Goal: Check status: Check status

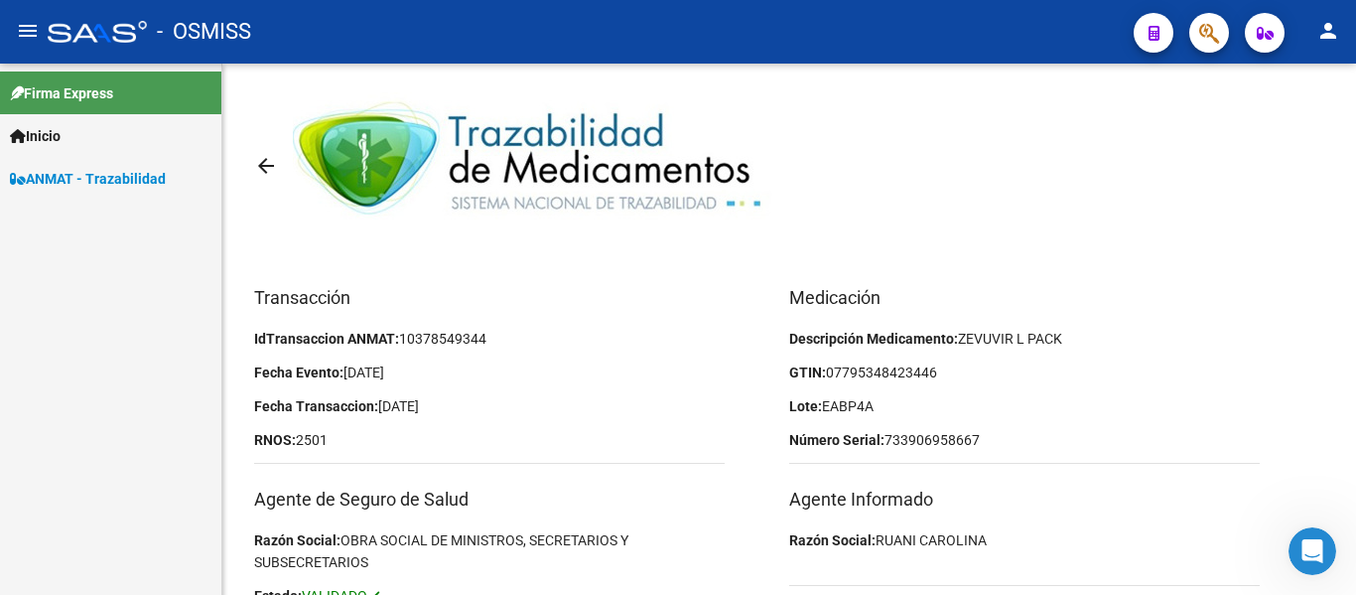
scroll to position [269, 0]
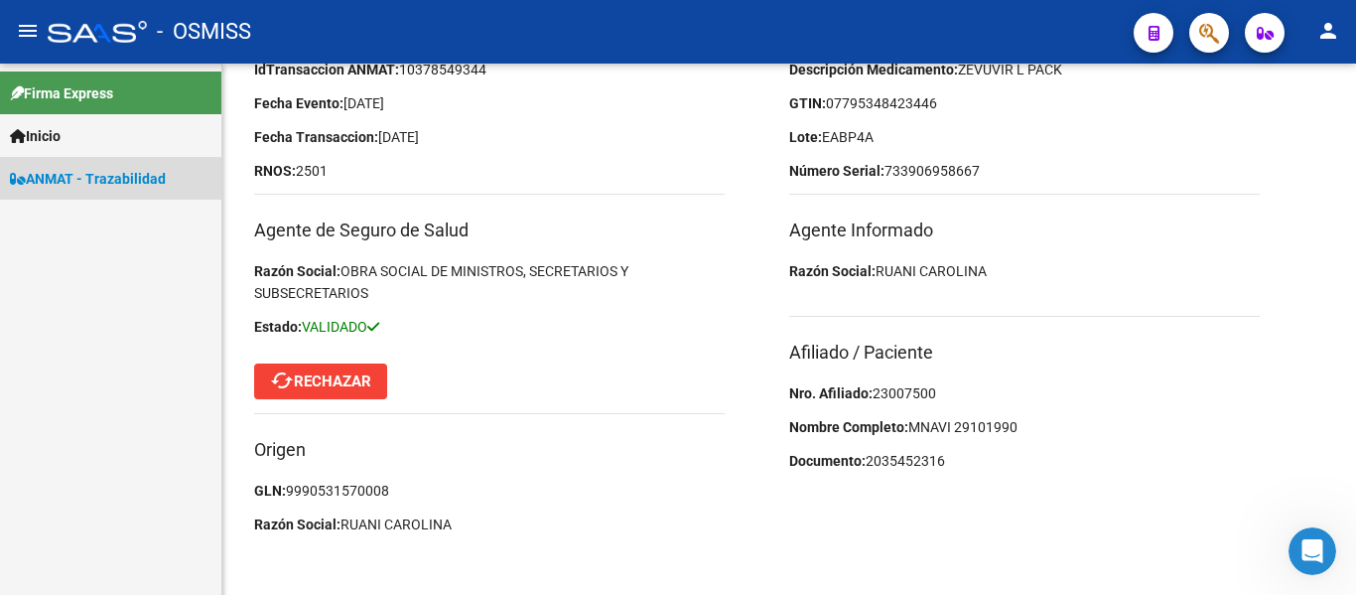
click at [91, 173] on span "ANMAT - Trazabilidad" at bounding box center [88, 179] width 156 height 22
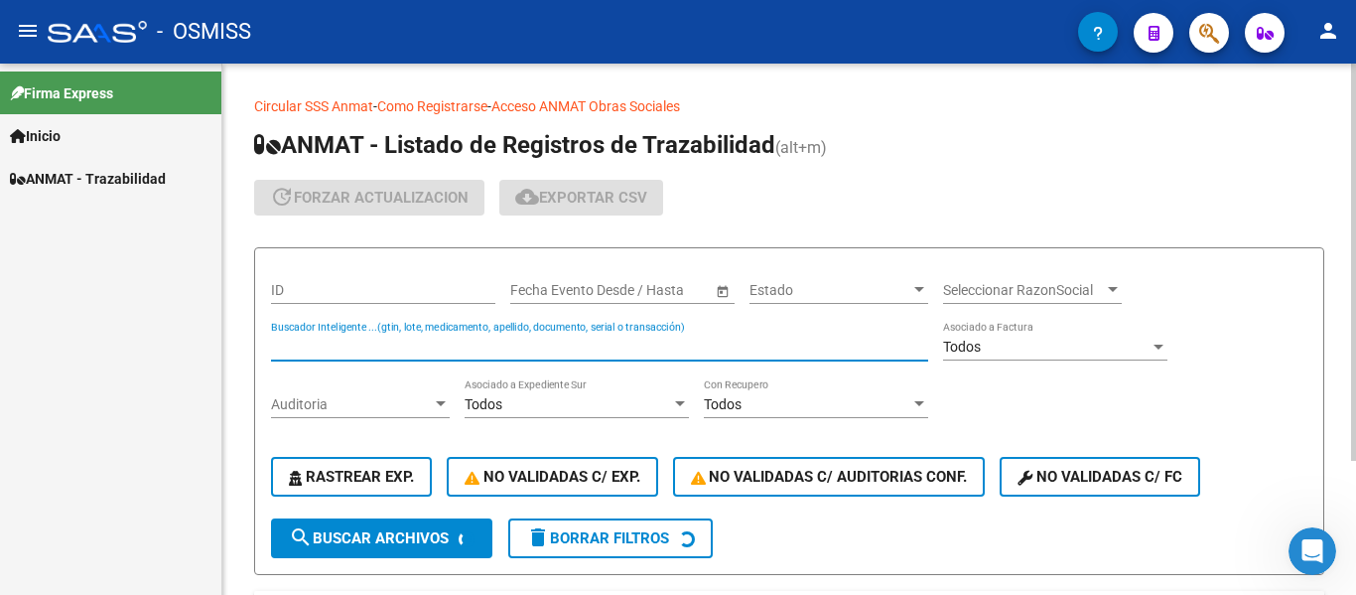
click at [449, 344] on input "Buscador Inteligente ...(gtin, lote, medicamento, apellido, documento, serial o…" at bounding box center [599, 346] width 657 height 17
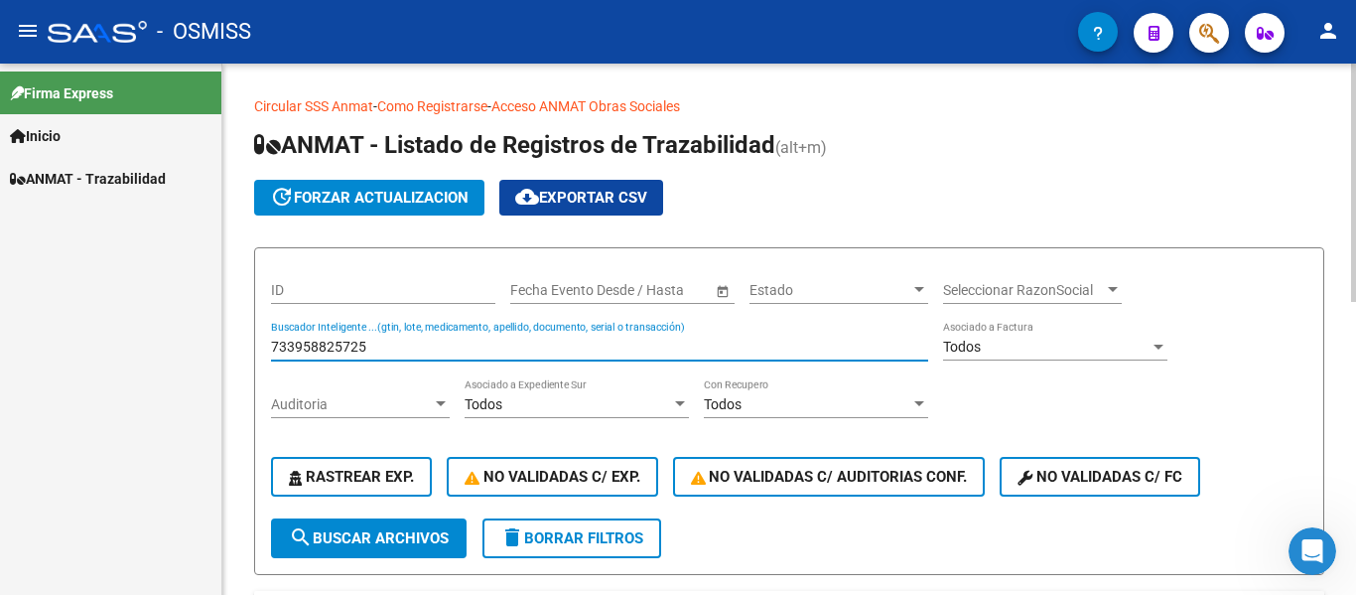
type input "733958825725"
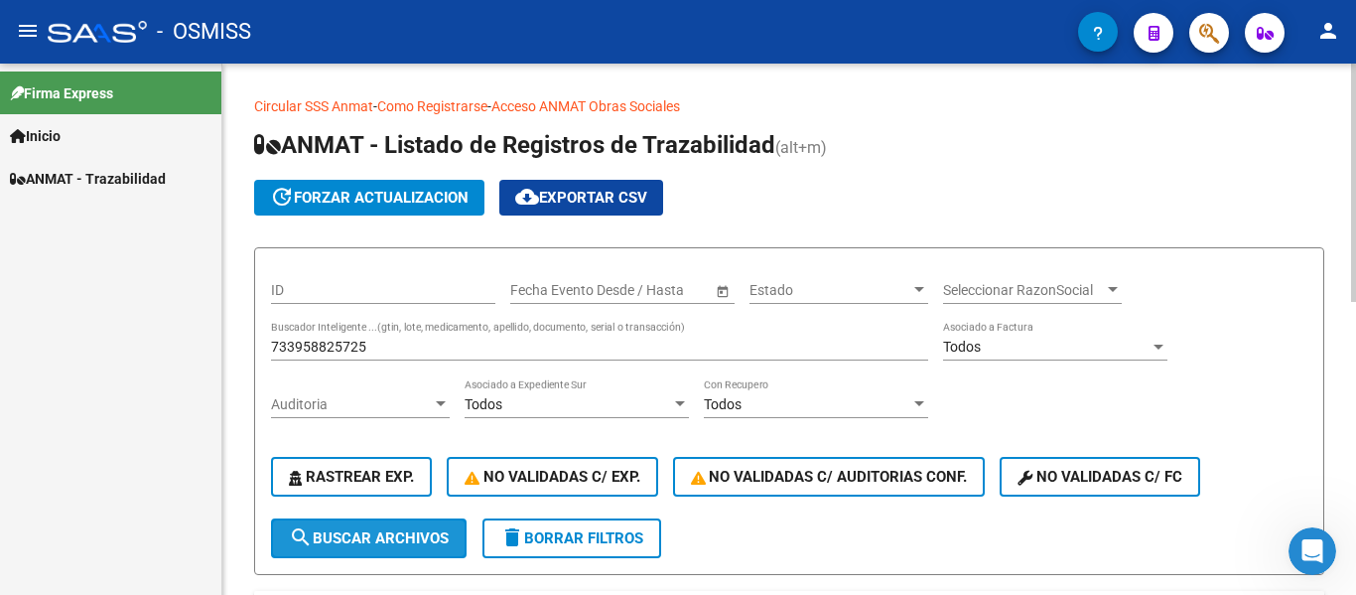
click at [353, 551] on button "search Buscar Archivos" at bounding box center [369, 538] width 196 height 40
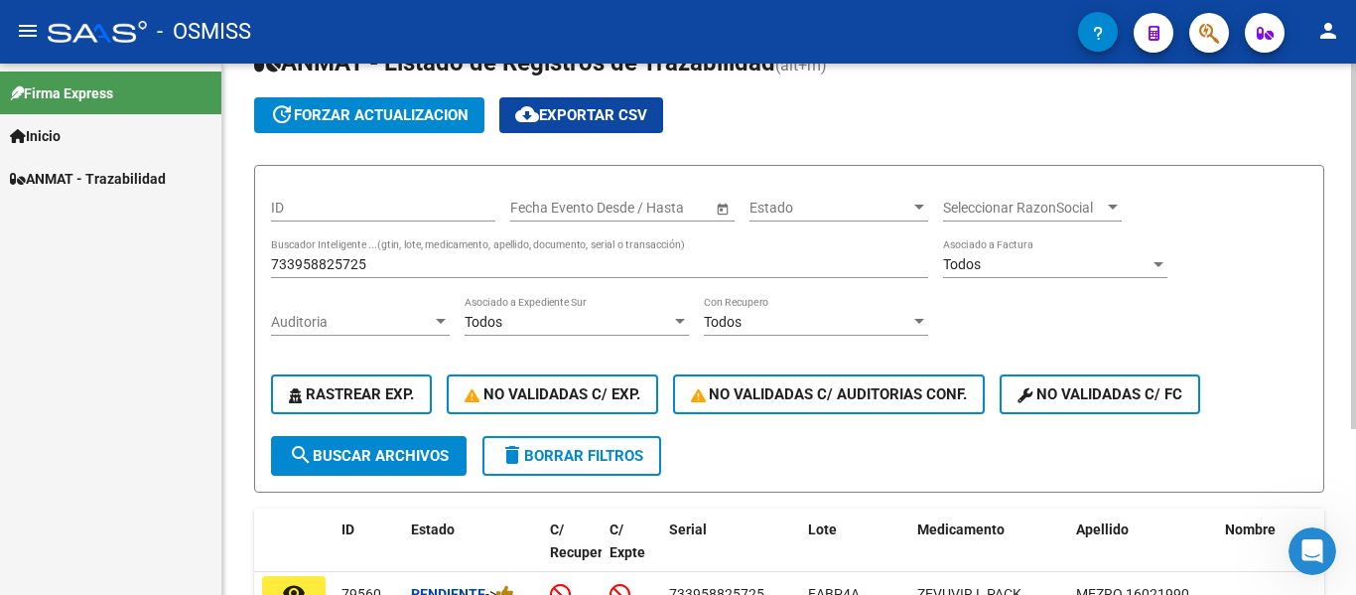
scroll to position [240, 0]
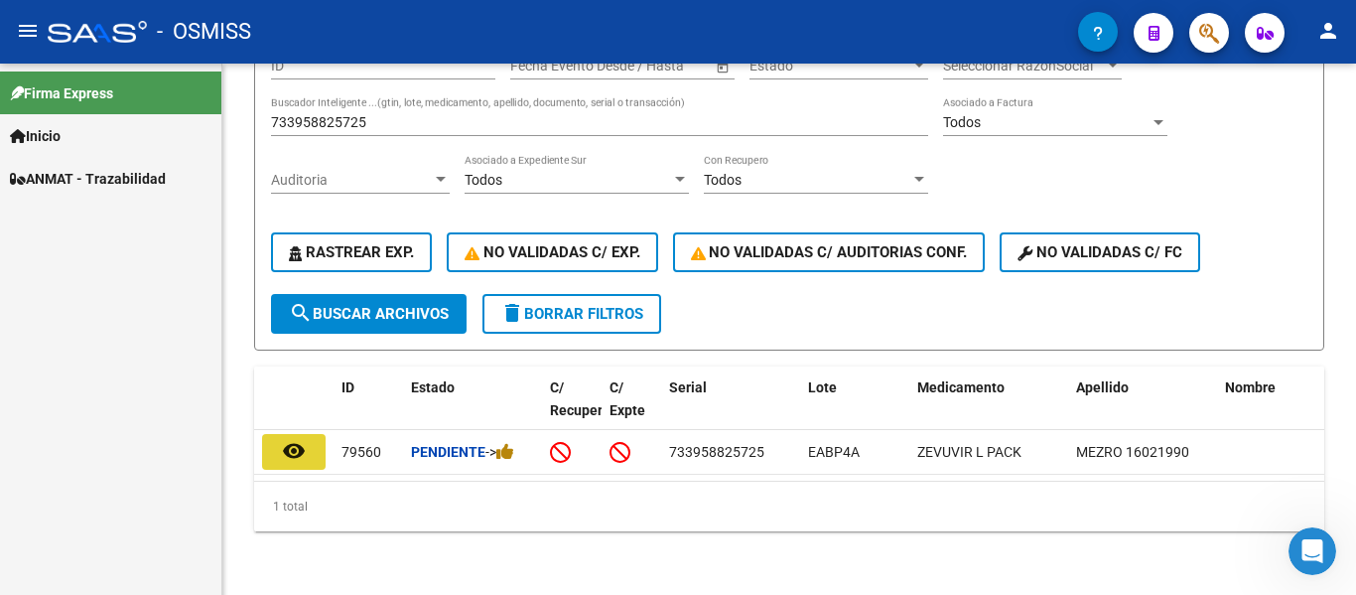
click at [300, 451] on button "remove_red_eye" at bounding box center [294, 452] width 64 height 36
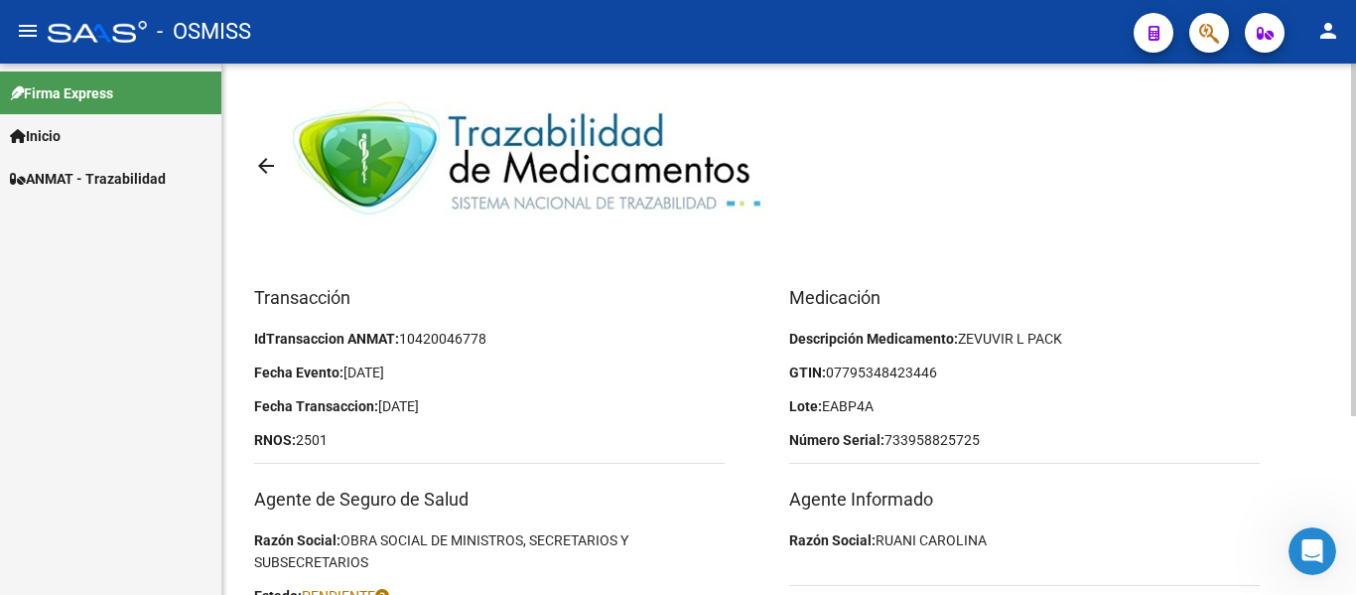
scroll to position [269, 0]
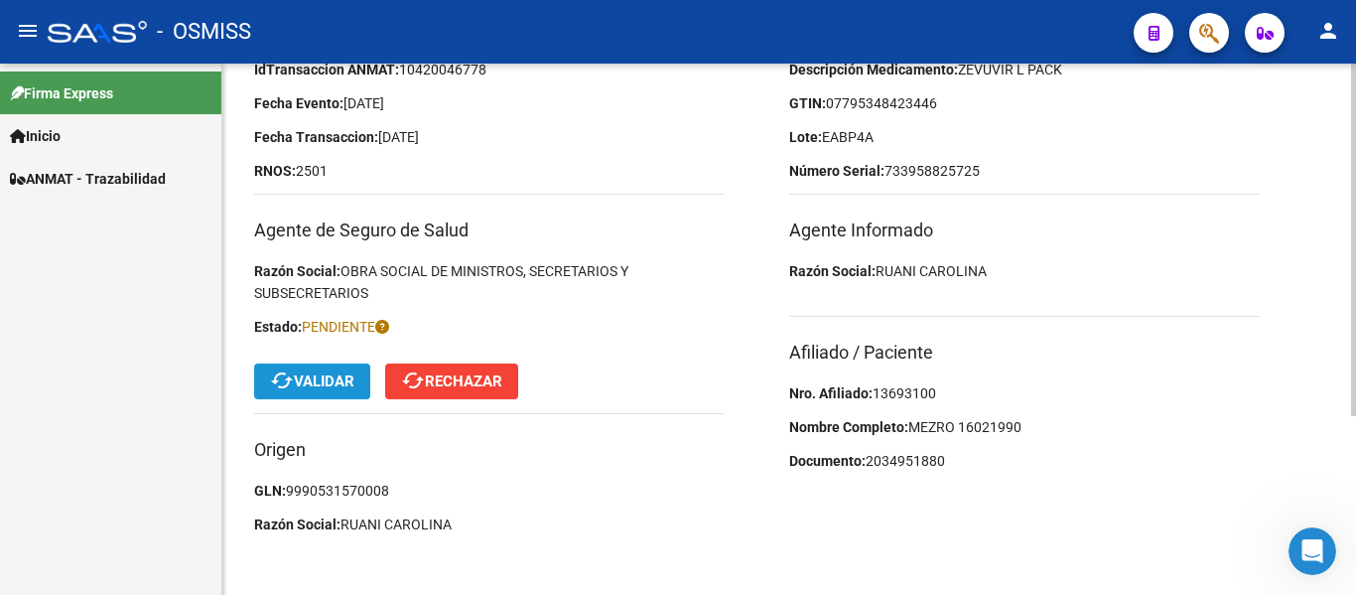
click at [300, 380] on span "cached Validar" at bounding box center [312, 381] width 84 height 18
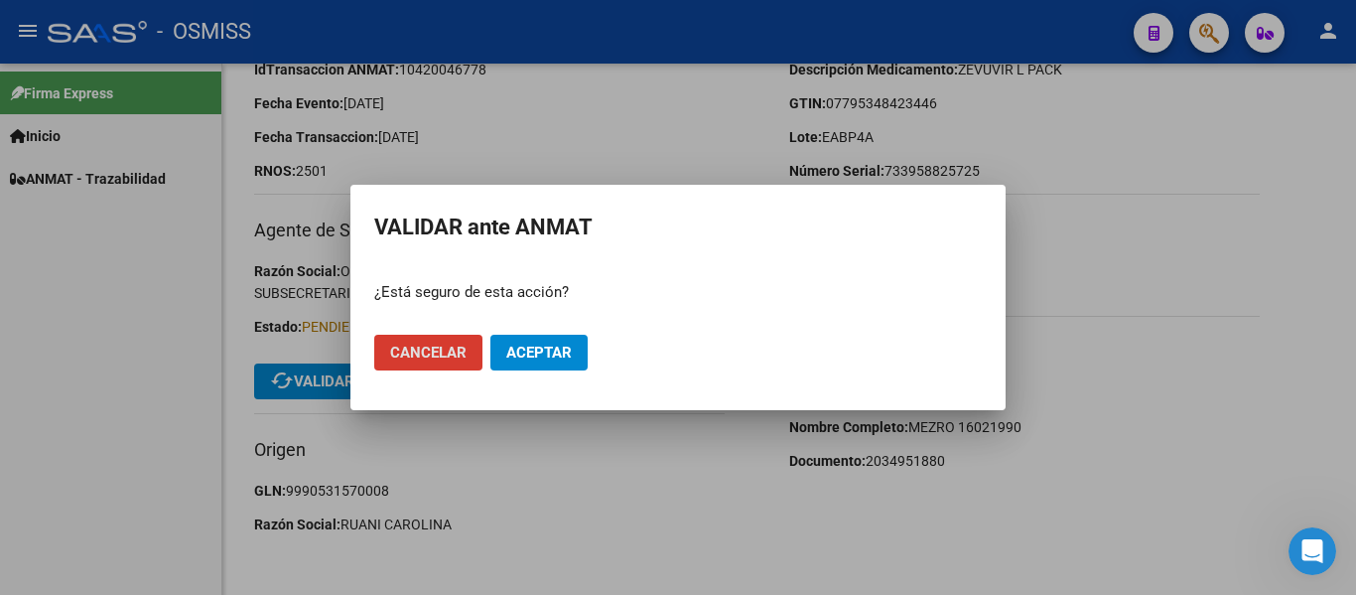
click at [554, 345] on span "Aceptar" at bounding box center [539, 352] width 66 height 18
